Goal: Transaction & Acquisition: Purchase product/service

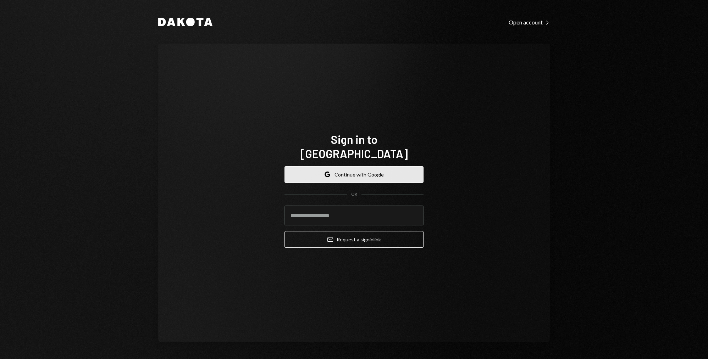
click at [357, 167] on button "Google Continue with Google" at bounding box center [353, 174] width 139 height 17
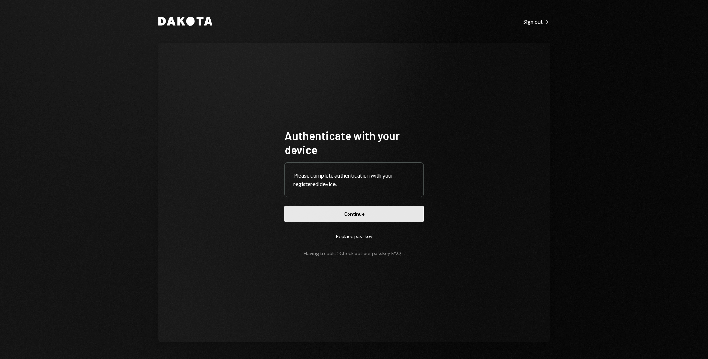
click at [378, 213] on button "Continue" at bounding box center [353, 214] width 139 height 17
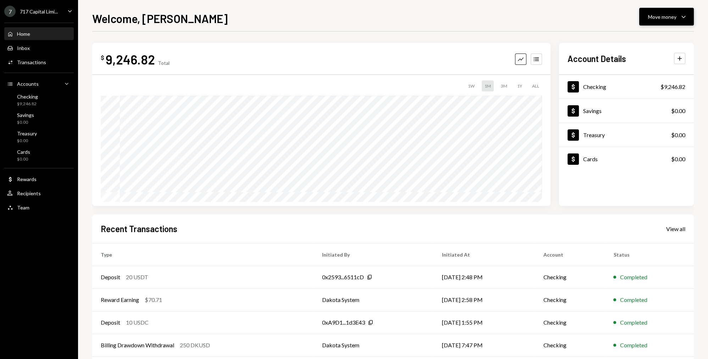
click at [669, 11] on button "Move money Caret Down" at bounding box center [666, 17] width 55 height 18
click at [636, 36] on div "Send" at bounding box center [661, 37] width 52 height 7
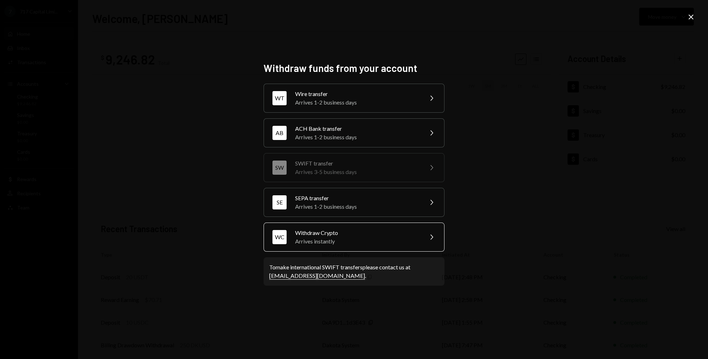
click at [330, 234] on div "Withdraw Crypto" at bounding box center [356, 233] width 123 height 9
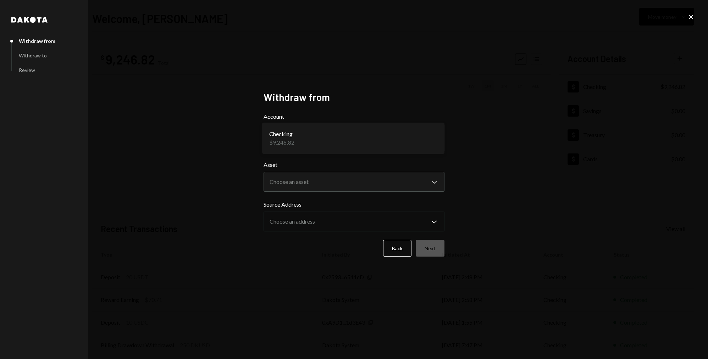
click at [345, 141] on body "**********" at bounding box center [354, 179] width 708 height 359
click at [340, 184] on body "**********" at bounding box center [354, 179] width 708 height 359
drag, startPoint x: 597, startPoint y: 166, endPoint x: 588, endPoint y: 173, distance: 10.4
click at [593, 167] on div "**********" at bounding box center [354, 179] width 708 height 359
click at [403, 249] on button "Back" at bounding box center [397, 248] width 28 height 17
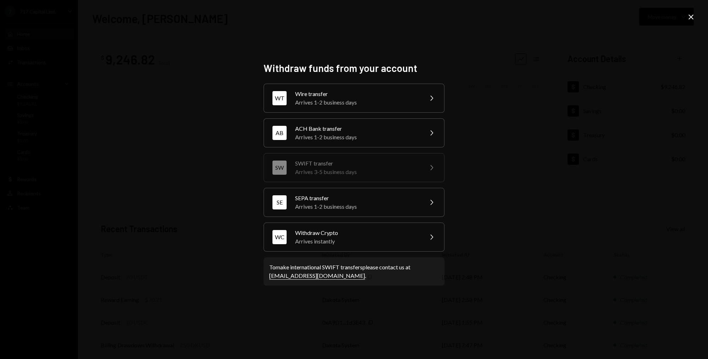
click at [691, 17] on icon "Close" at bounding box center [690, 17] width 9 height 9
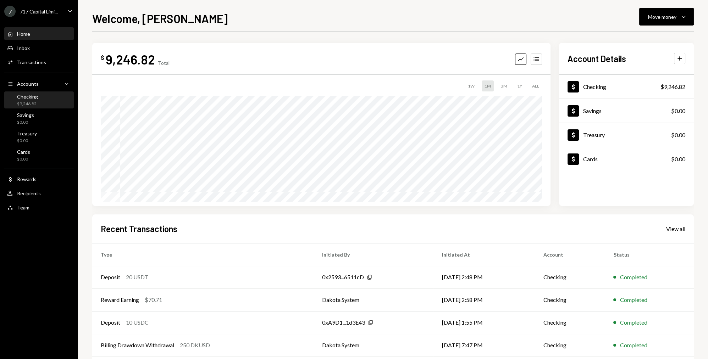
click at [44, 104] on div "Checking $9,246.82" at bounding box center [39, 100] width 64 height 13
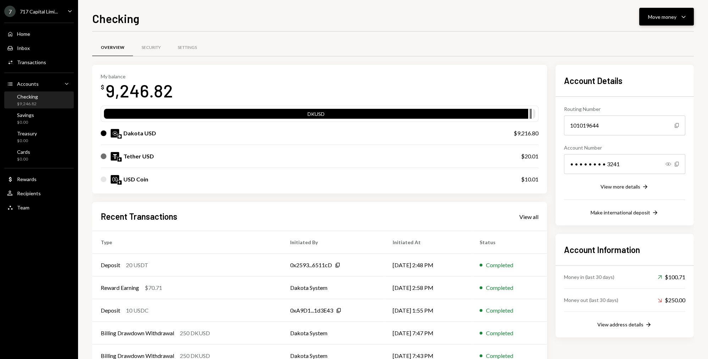
drag, startPoint x: 689, startPoint y: 17, endPoint x: 686, endPoint y: 17, distance: 3.9
click at [689, 17] on button "Move money Caret Down" at bounding box center [666, 17] width 55 height 18
click at [635, 90] on div "Swap stablecoins" at bounding box center [661, 91] width 52 height 7
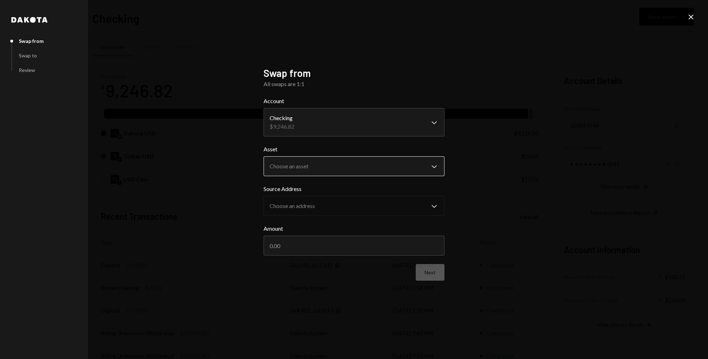
click at [360, 169] on body "7 717 Capital Limi... Caret Down Home Home Inbox Inbox Activities Transactions …" at bounding box center [354, 179] width 708 height 359
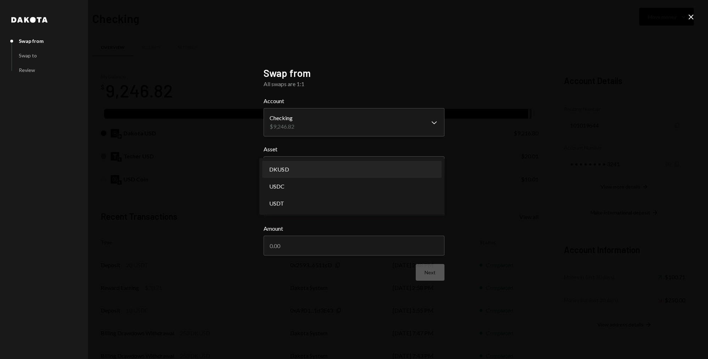
select select "*****"
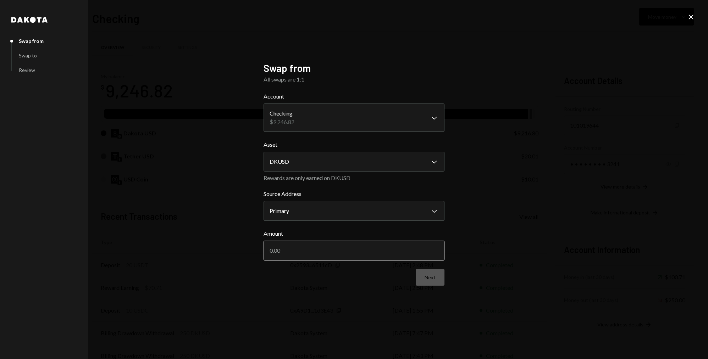
click at [335, 254] on input "Amount" at bounding box center [353, 251] width 181 height 20
type input "9216.80"
click at [424, 279] on button "Next" at bounding box center [429, 277] width 29 height 17
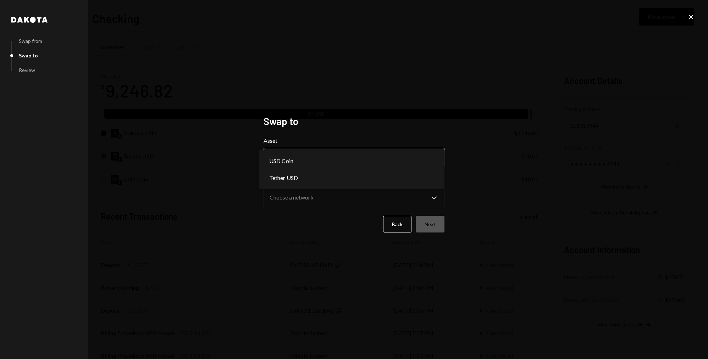
click at [306, 160] on body "7 717 Capital Limi... Caret Down Home Home Inbox Inbox Activities Transactions …" at bounding box center [354, 179] width 708 height 359
select select "****"
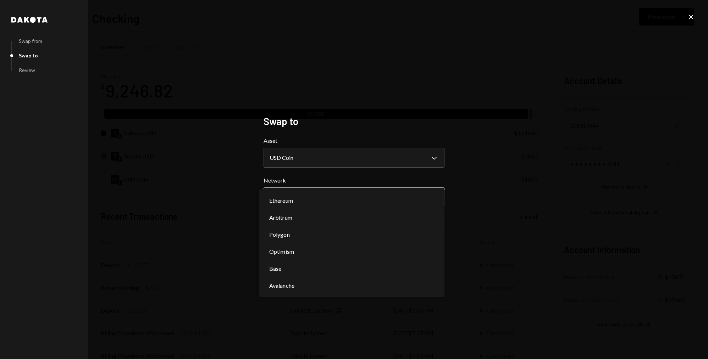
click at [314, 193] on body "7 717 Capital Limi... Caret Down Home Home Inbox Inbox Activities Transactions …" at bounding box center [354, 179] width 708 height 359
select select "**********"
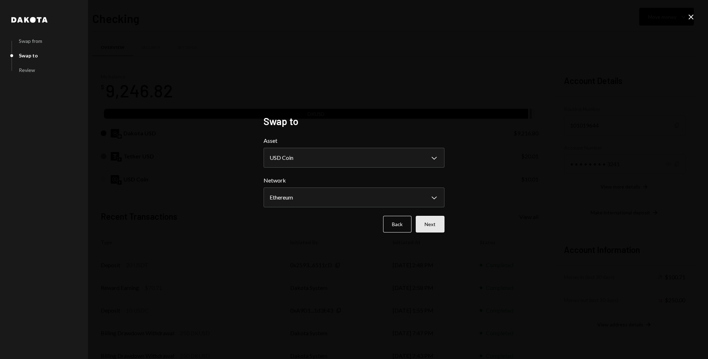
click at [431, 224] on button "Next" at bounding box center [429, 224] width 29 height 17
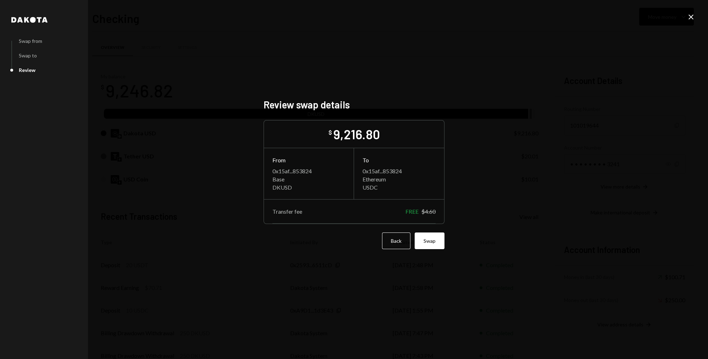
click at [434, 245] on button "Swap" at bounding box center [429, 241] width 30 height 17
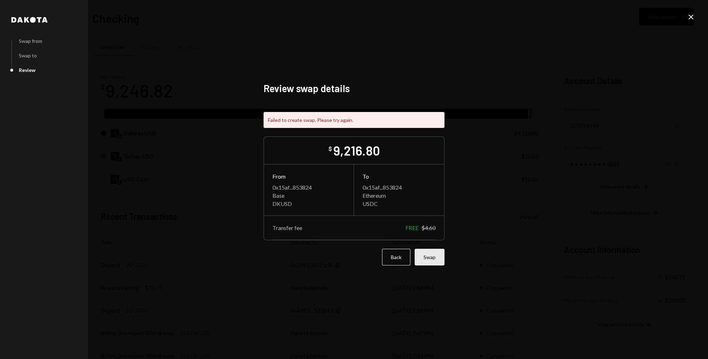
click at [424, 259] on button "Swap" at bounding box center [429, 257] width 30 height 17
click at [400, 260] on button "Back" at bounding box center [396, 257] width 28 height 17
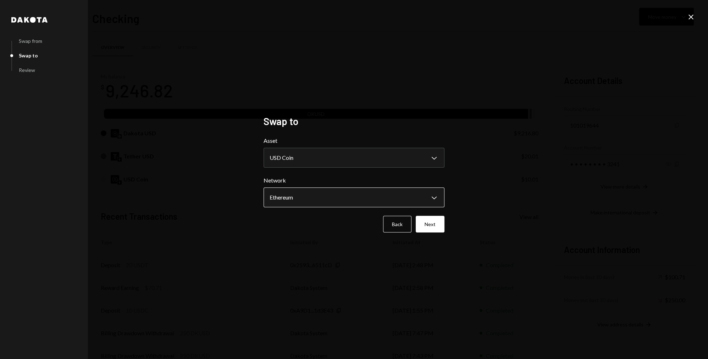
click at [314, 203] on body "7 717 Capital Limi... Caret Down Home Home Inbox Inbox Activities Transactions …" at bounding box center [354, 179] width 708 height 359
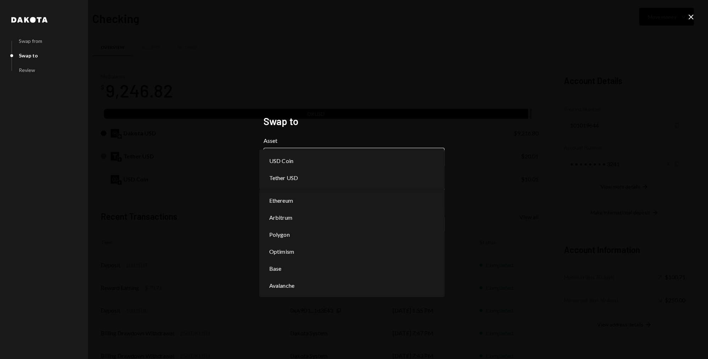
click at [318, 161] on body "7 717 Capital Limi... Caret Down Home Home Inbox Inbox Activities Transactions …" at bounding box center [354, 179] width 708 height 359
select select "****"
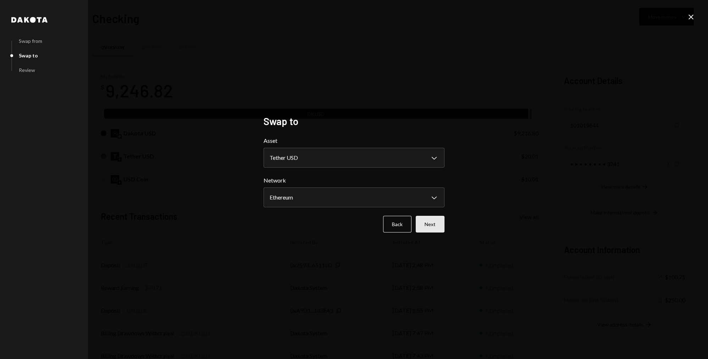
click at [441, 224] on button "Next" at bounding box center [429, 224] width 29 height 17
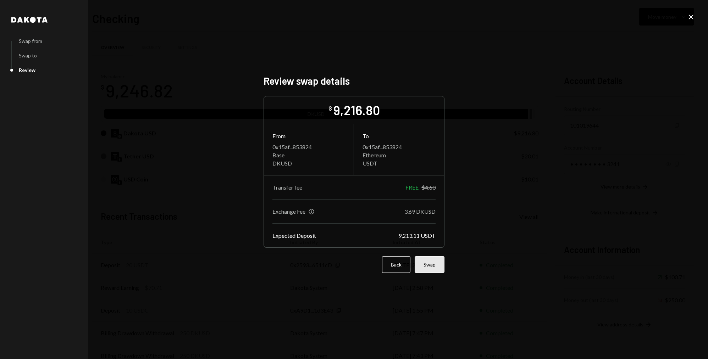
click at [432, 268] on button "Swap" at bounding box center [429, 264] width 30 height 17
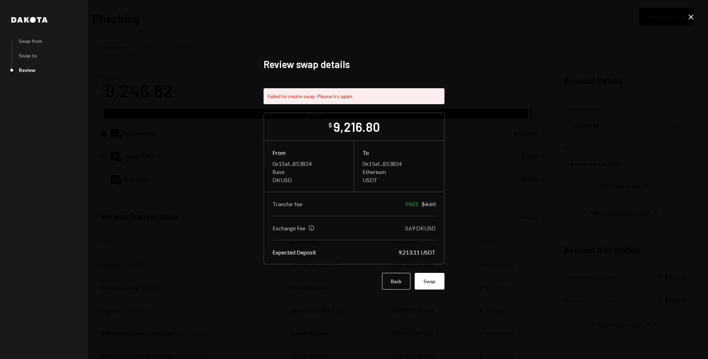
click at [400, 286] on button "Back" at bounding box center [396, 281] width 28 height 17
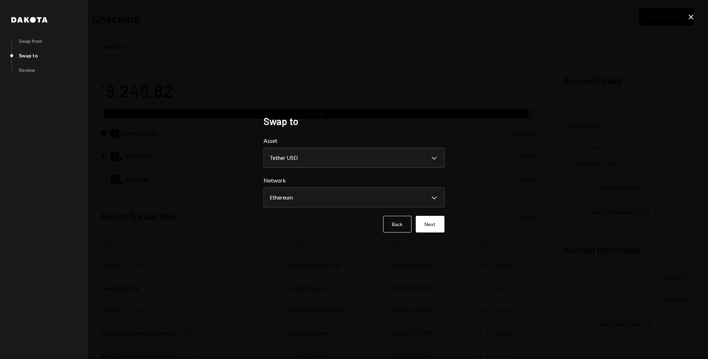
click at [687, 18] on icon "Close" at bounding box center [690, 17] width 9 height 9
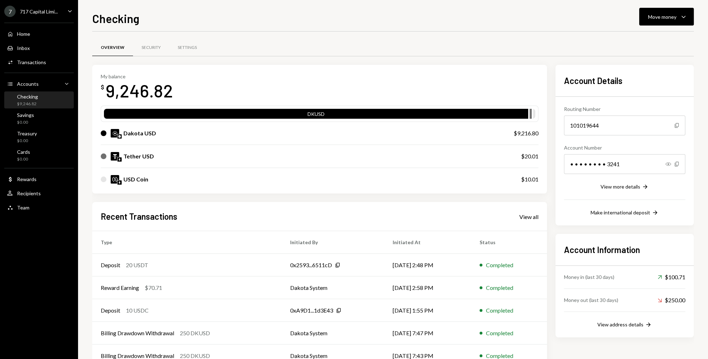
click at [430, 42] on div "Overview Security Settings" at bounding box center [392, 48] width 601 height 18
